Goal: Information Seeking & Learning: Understand process/instructions

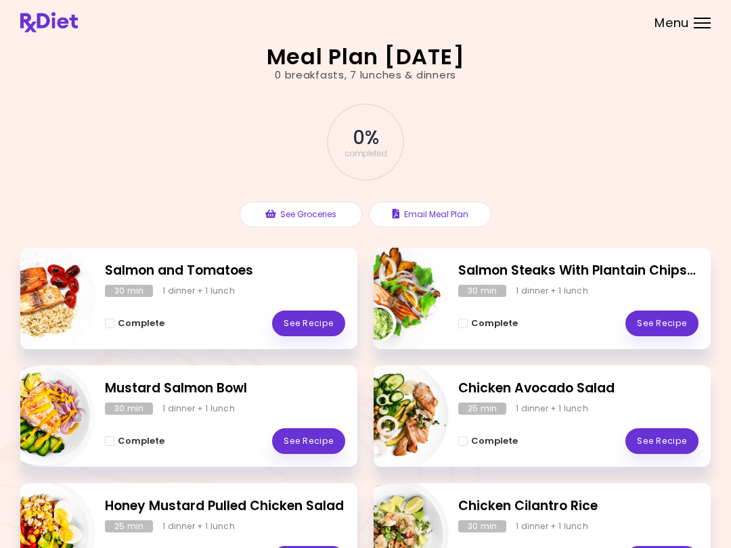
click at [250, 321] on div "Complete See Recipe" at bounding box center [225, 316] width 240 height 39
click at [255, 321] on div "Complete See Recipe" at bounding box center [225, 316] width 240 height 39
click at [313, 322] on link "See Recipe" at bounding box center [308, 324] width 73 height 26
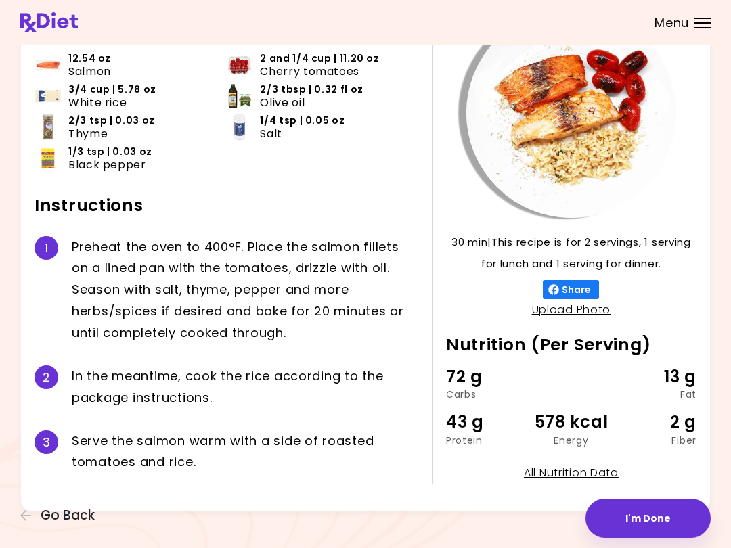
scroll to position [103, 0]
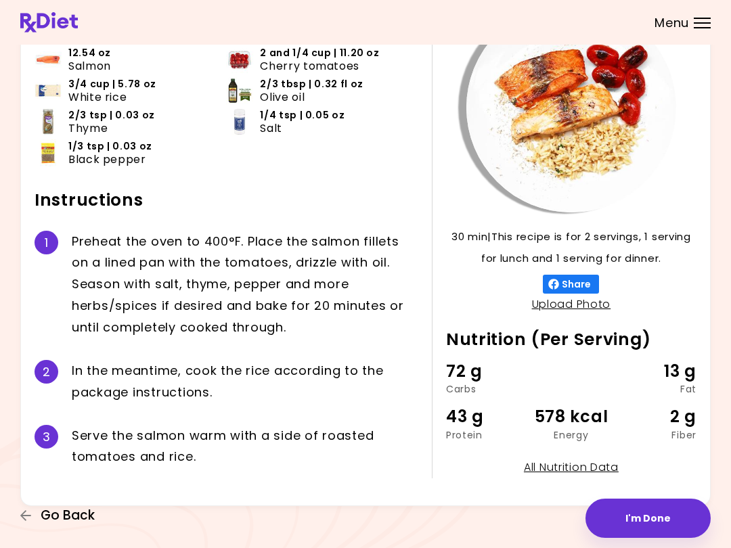
click at [51, 512] on span "Go Back" at bounding box center [68, 515] width 54 height 15
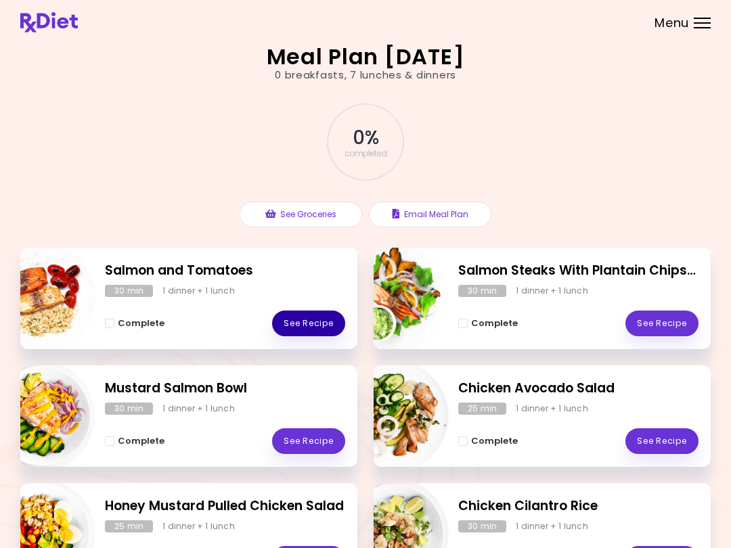
click at [288, 326] on link "See Recipe" at bounding box center [308, 324] width 73 height 26
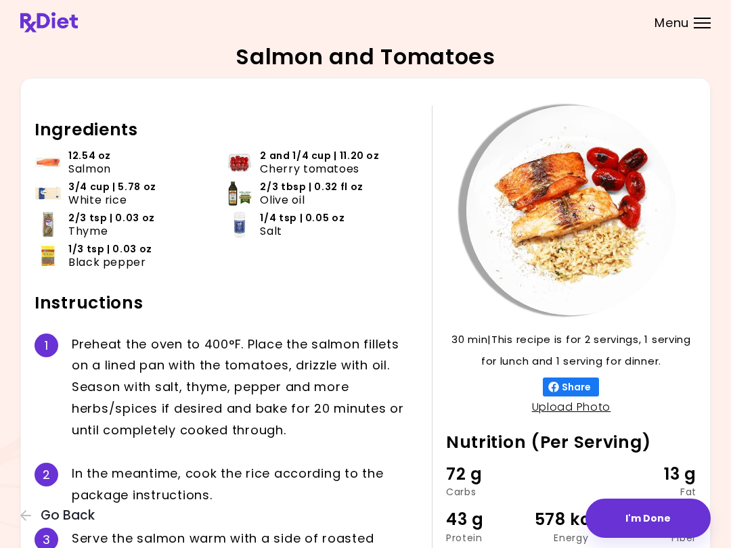
click at [535, 403] on link "Upload Photo" at bounding box center [571, 407] width 79 height 16
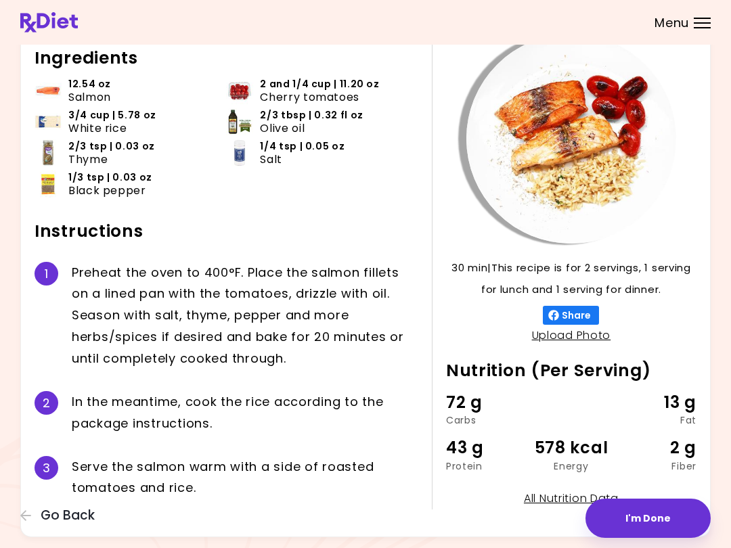
scroll to position [71, 0]
click at [432, 197] on div "30 min 30 min | This recipe is for 2 servings, 1 serving for lunch and 1 servin…" at bounding box center [564, 273] width 265 height 476
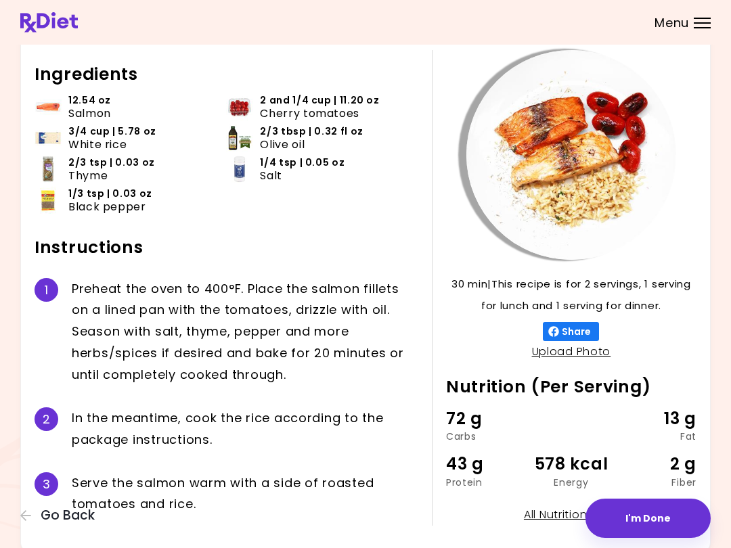
scroll to position [0, 0]
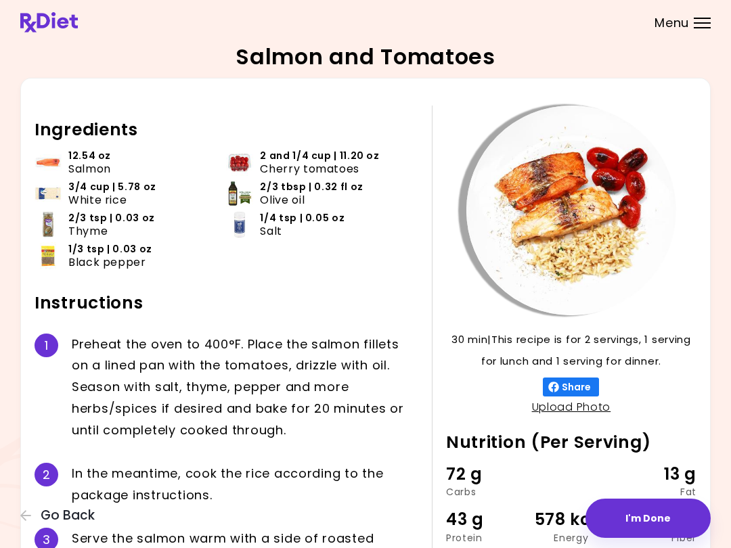
click at [695, 28] on div at bounding box center [702, 27] width 17 height 1
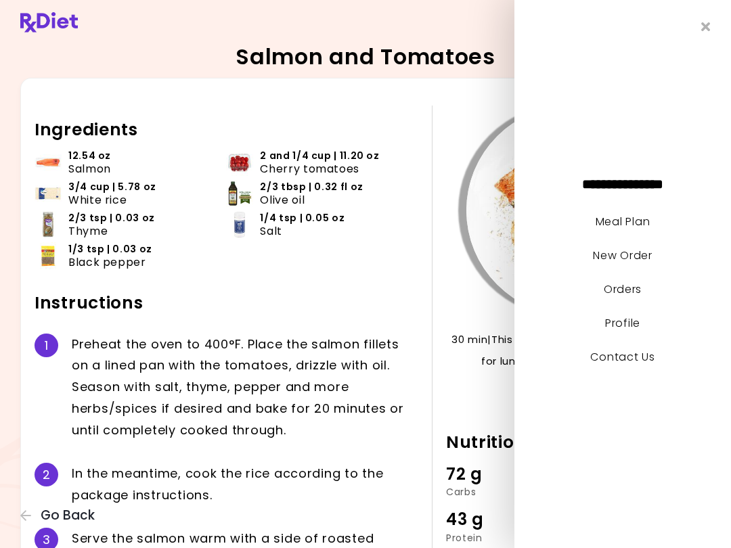
click at [619, 219] on link "Meal Plan" at bounding box center [623, 222] width 54 height 16
